Goal: Navigation & Orientation: Find specific page/section

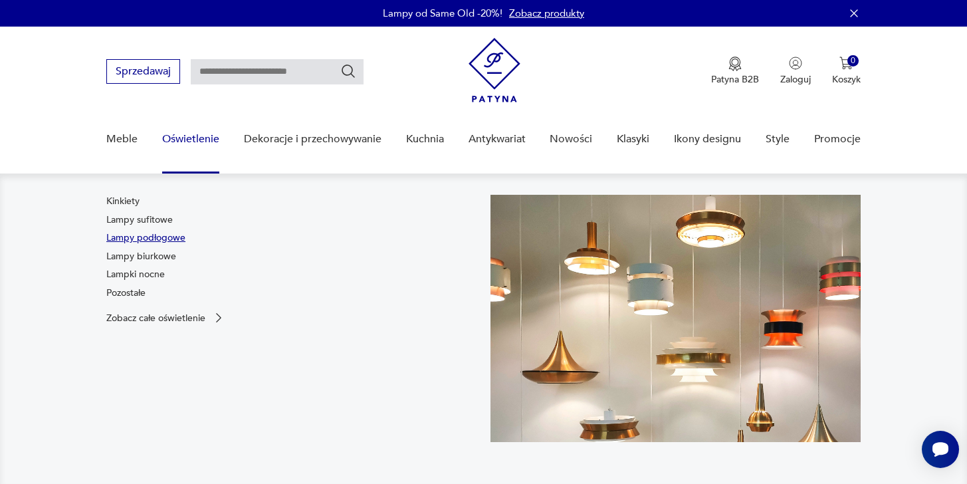
click at [170, 237] on link "Lampy podłogowe" at bounding box center [145, 237] width 79 height 13
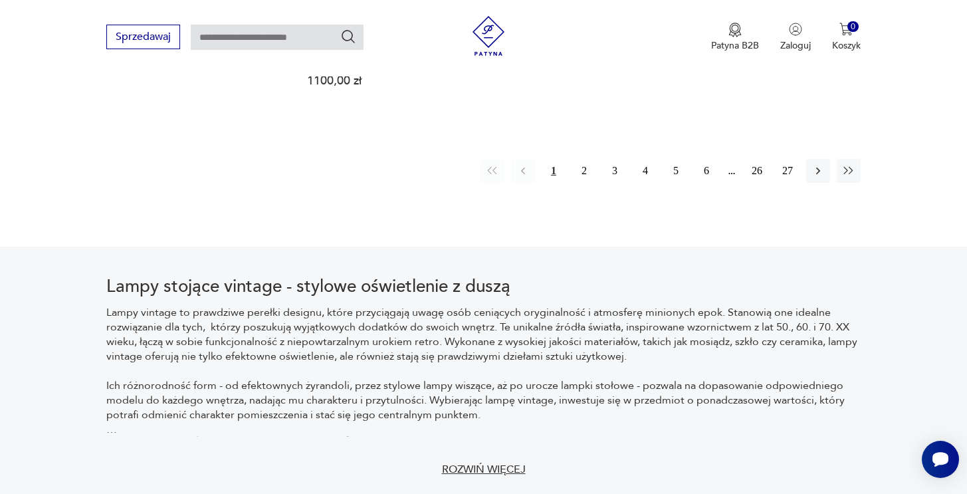
scroll to position [2039, 0]
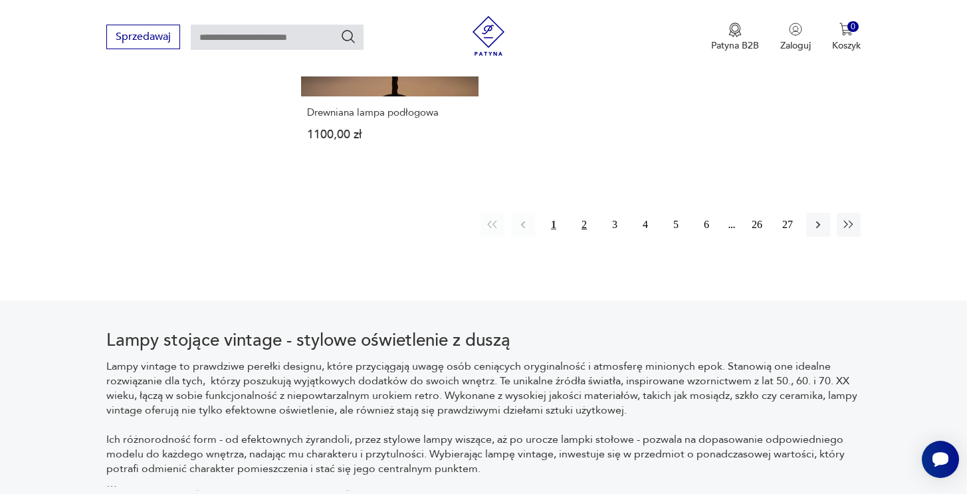
click at [589, 225] on button "2" at bounding box center [584, 225] width 24 height 24
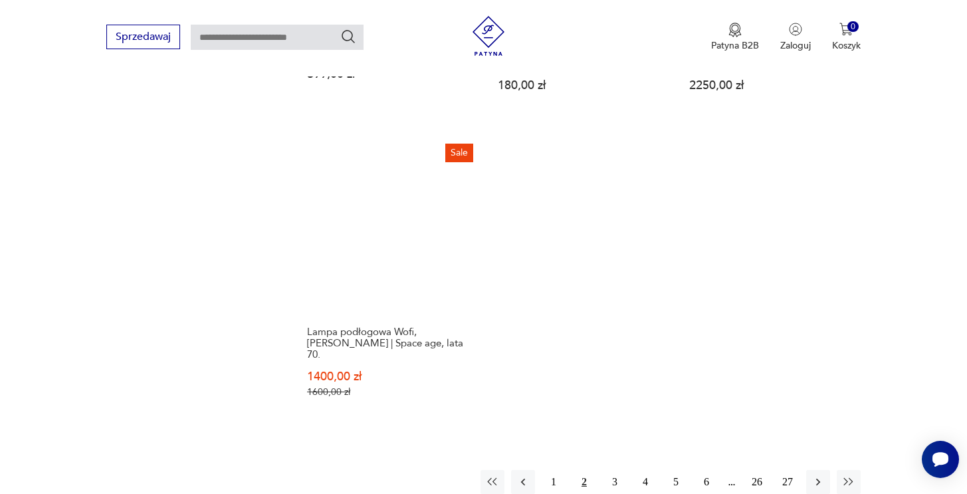
scroll to position [1836, 0]
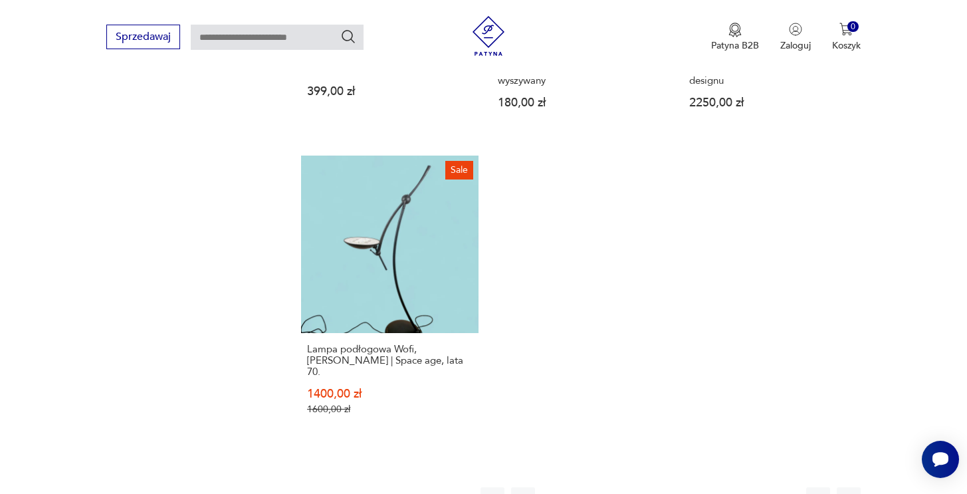
click at [620, 487] on button "3" at bounding box center [615, 499] width 24 height 24
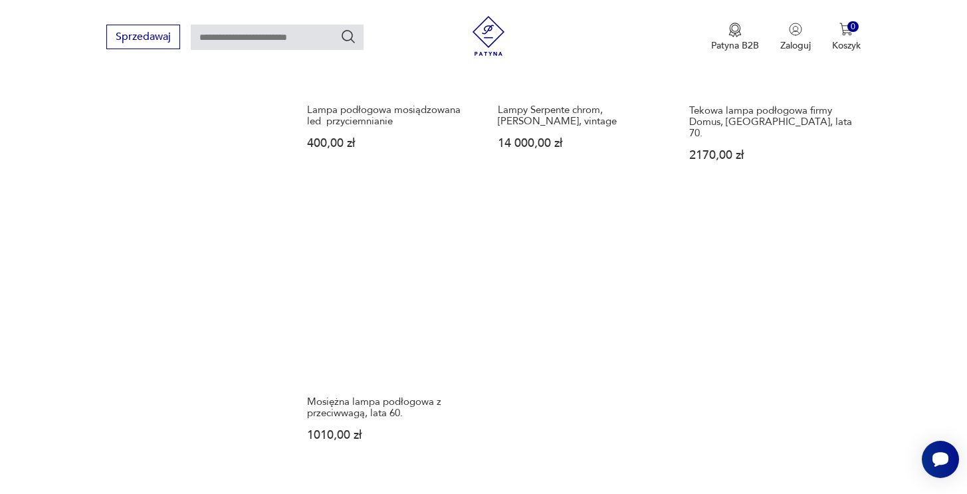
scroll to position [1872, 0]
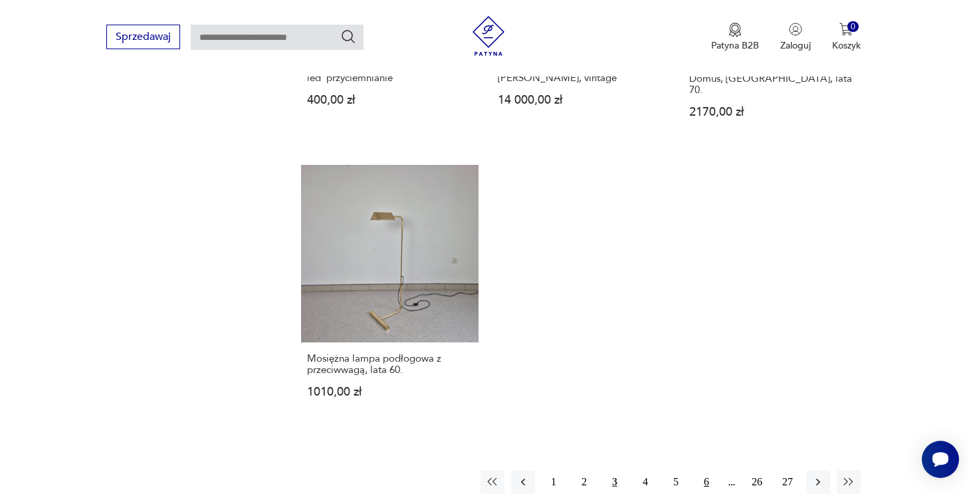
click at [702, 470] on button "6" at bounding box center [706, 482] width 24 height 24
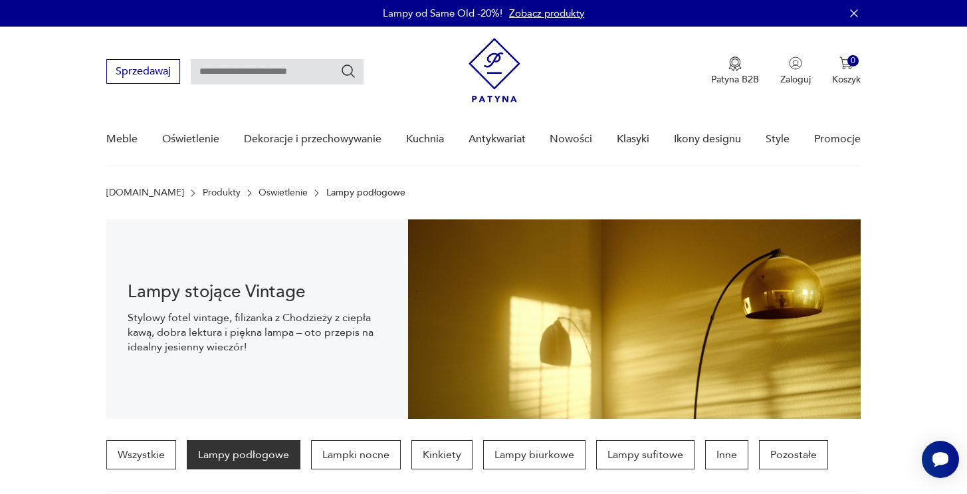
click at [258, 189] on link "Oświetlenie" at bounding box center [282, 192] width 49 height 11
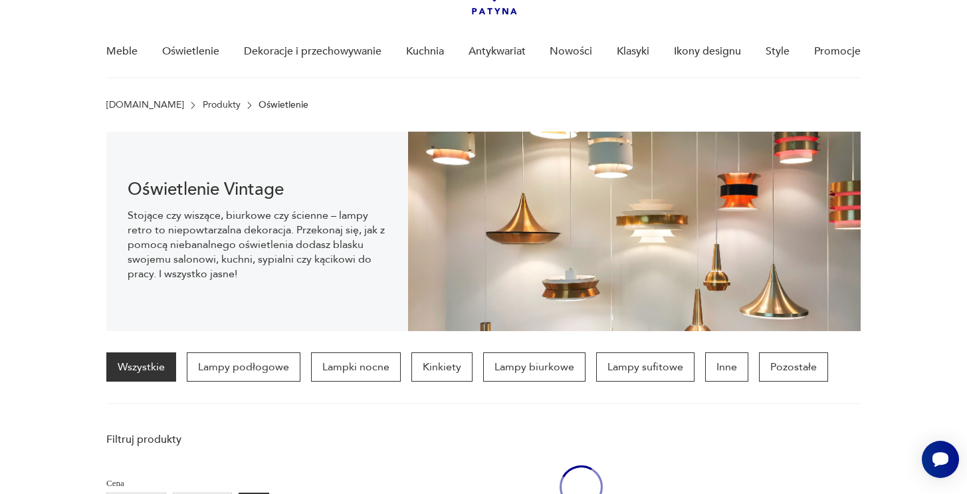
scroll to position [92, 0]
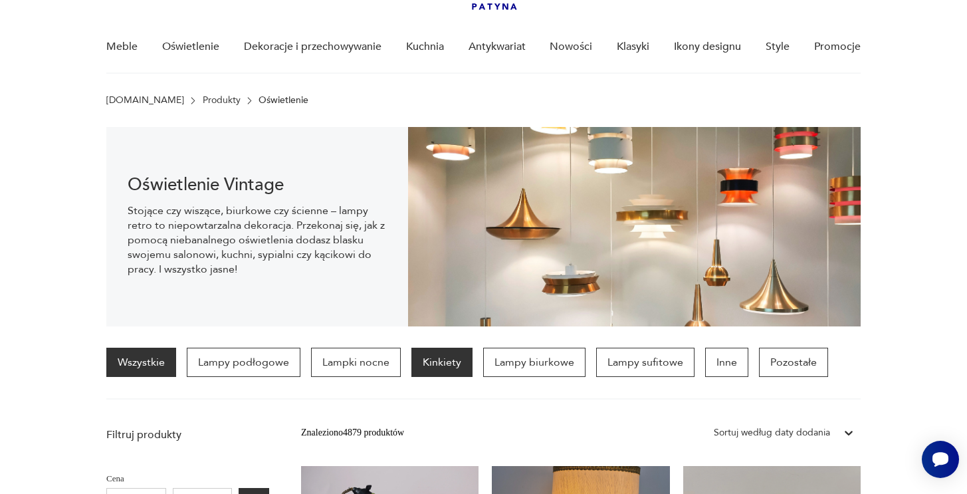
click at [433, 367] on p "Kinkiety" at bounding box center [441, 361] width 61 height 29
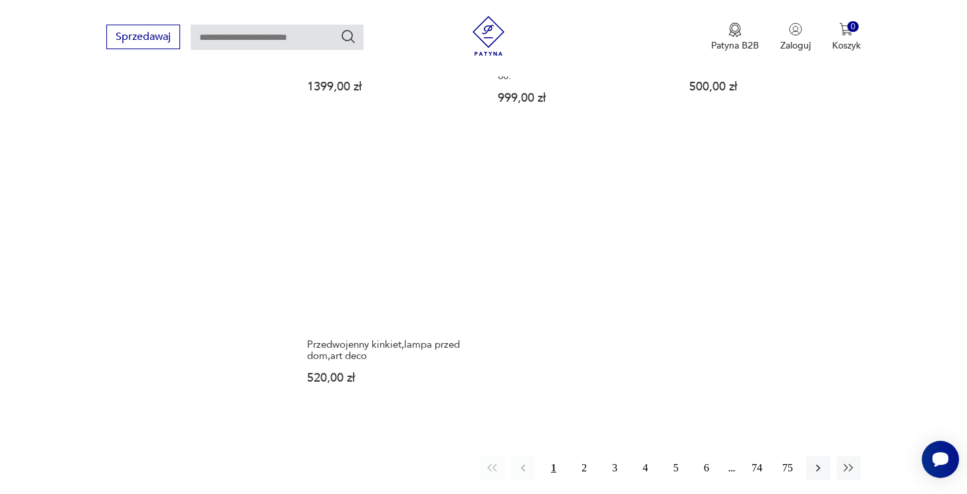
scroll to position [1845, 0]
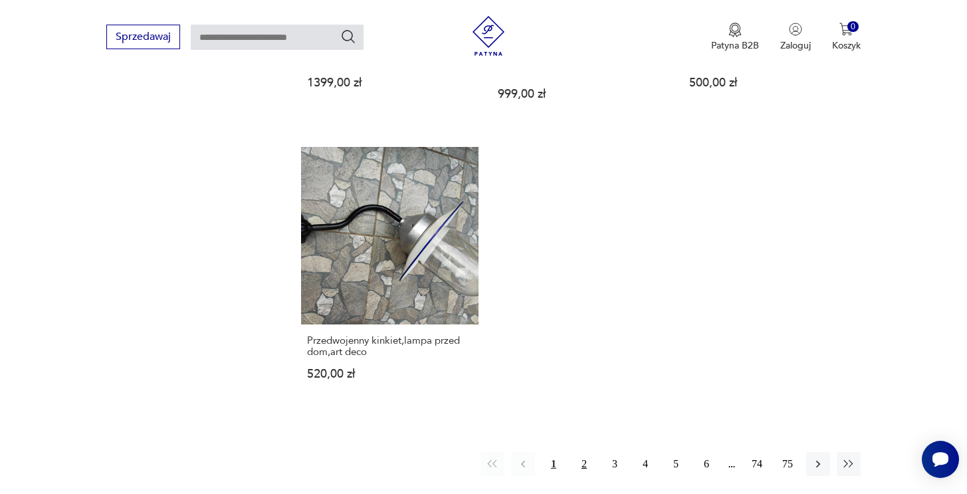
click at [582, 452] on button "2" at bounding box center [584, 464] width 24 height 24
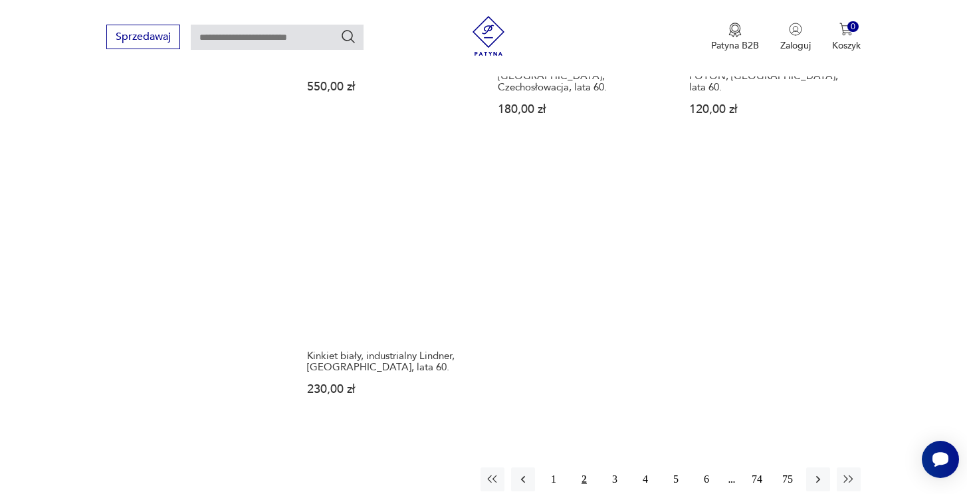
scroll to position [1923, 0]
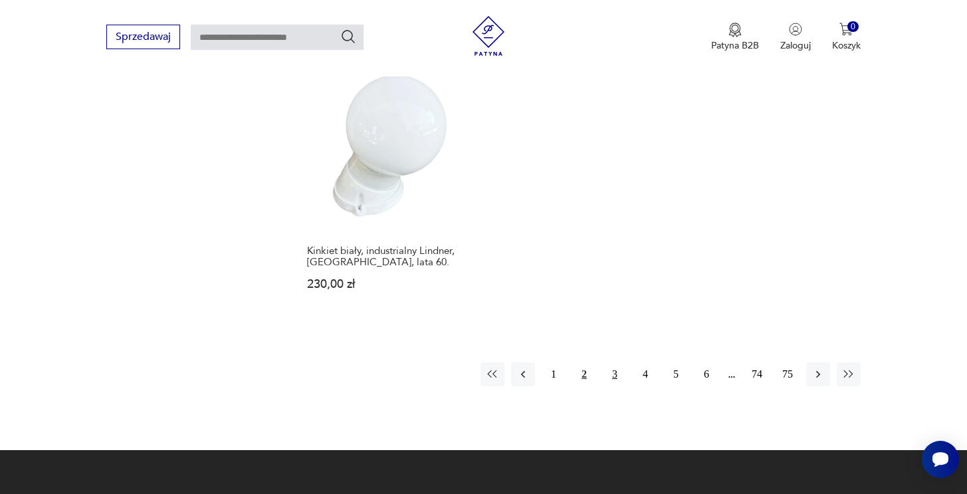
click at [615, 362] on button "3" at bounding box center [615, 374] width 24 height 24
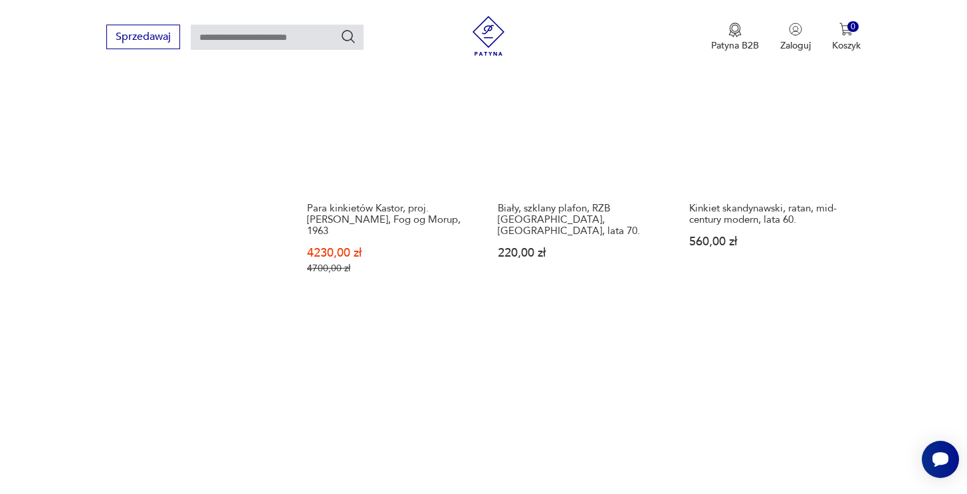
scroll to position [1951, 0]
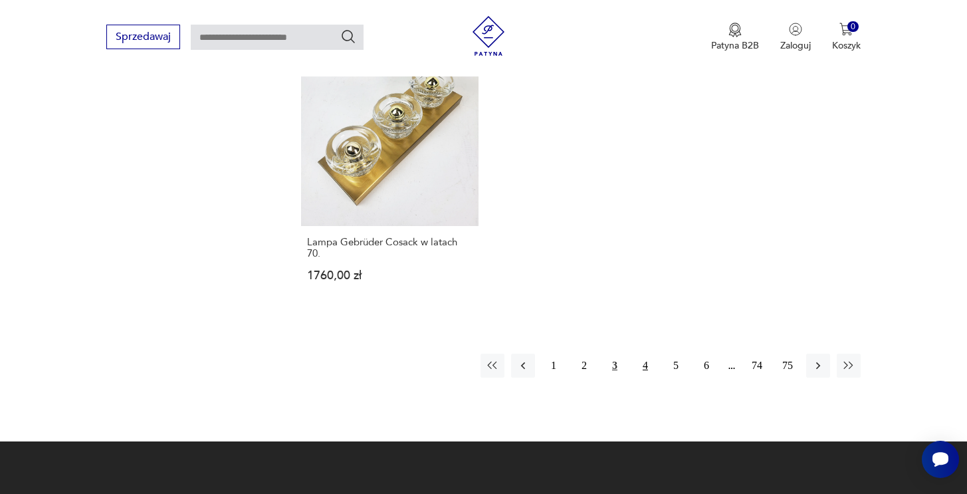
click at [646, 353] on button "4" at bounding box center [645, 365] width 24 height 24
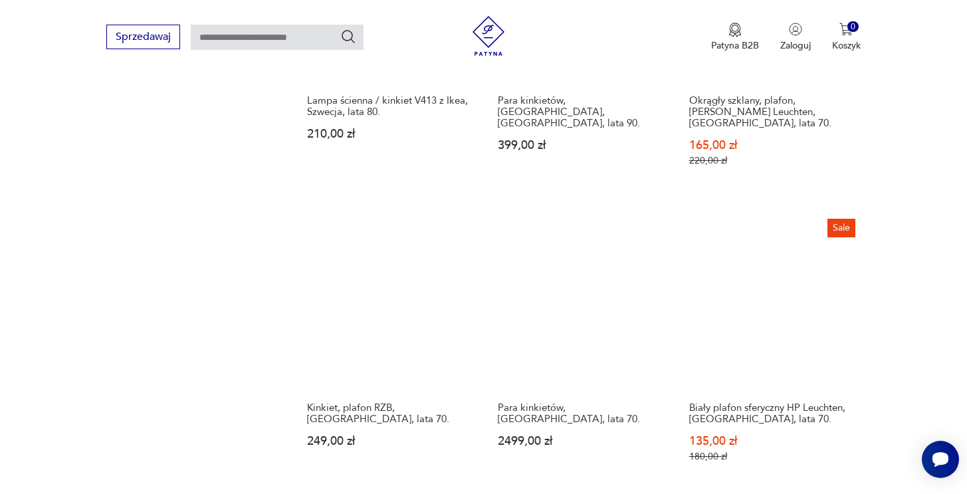
scroll to position [1880, 0]
